Goal: Task Accomplishment & Management: Complete application form

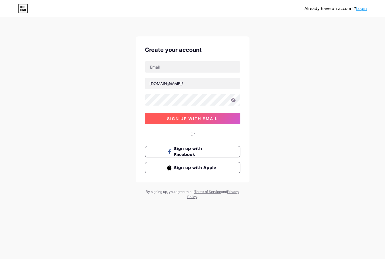
click at [192, 117] on span "sign up with email" at bounding box center [192, 118] width 51 height 5
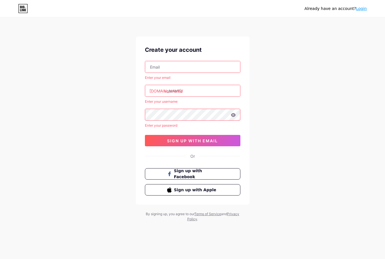
click at [168, 68] on input "text" at bounding box center [192, 66] width 95 height 11
paste input "[EMAIL_ADDRESS][DOMAIN_NAME]"
type input "[EMAIL_ADDRESS][DOMAIN_NAME]"
click at [169, 92] on input "text" at bounding box center [192, 90] width 95 height 11
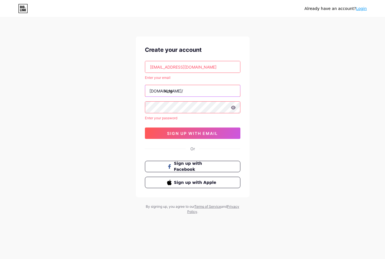
type input "king"
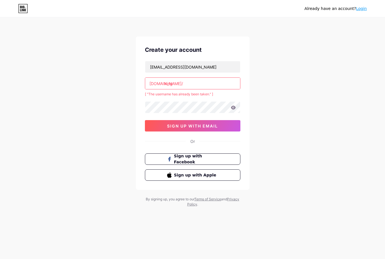
click at [177, 86] on input "king" at bounding box center [192, 83] width 95 height 11
type input "k"
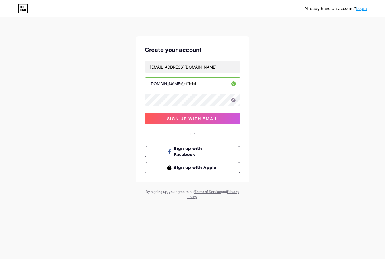
type input "sukasuka_official"
